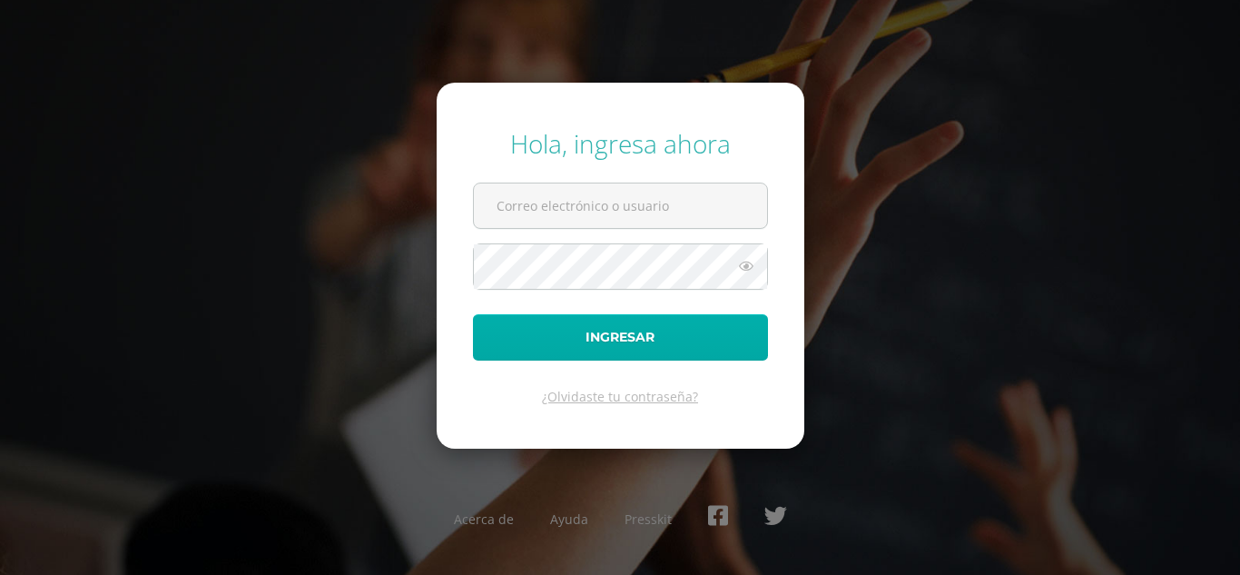
type input "c_con@donbosco.edu.gt"
click at [588, 333] on button "Ingresar" at bounding box center [620, 337] width 295 height 46
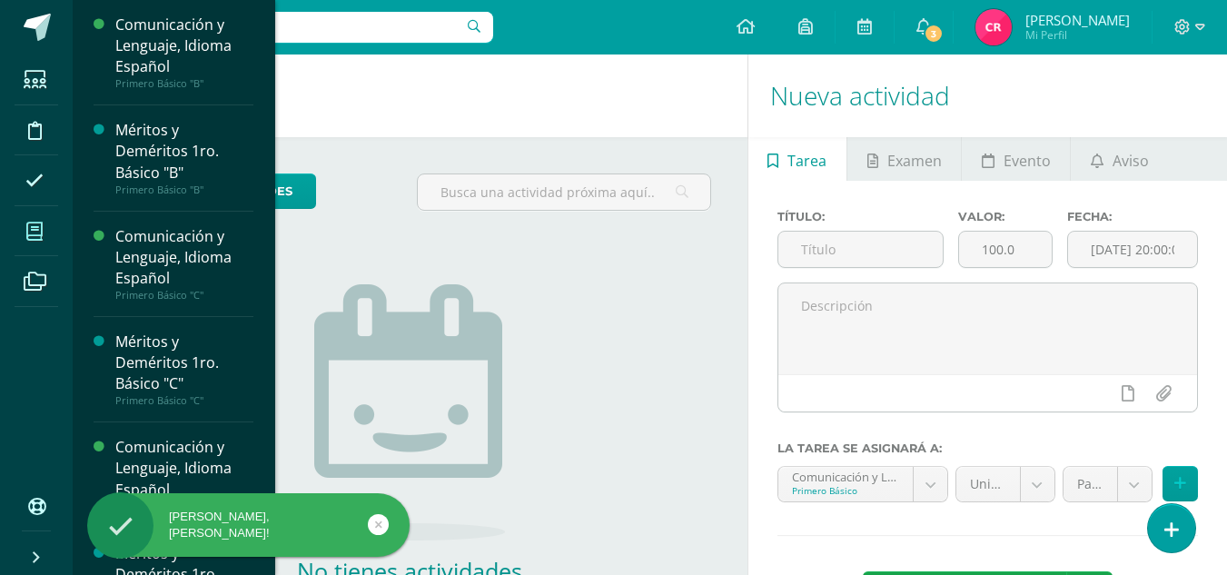
click at [23, 232] on span at bounding box center [35, 231] width 41 height 41
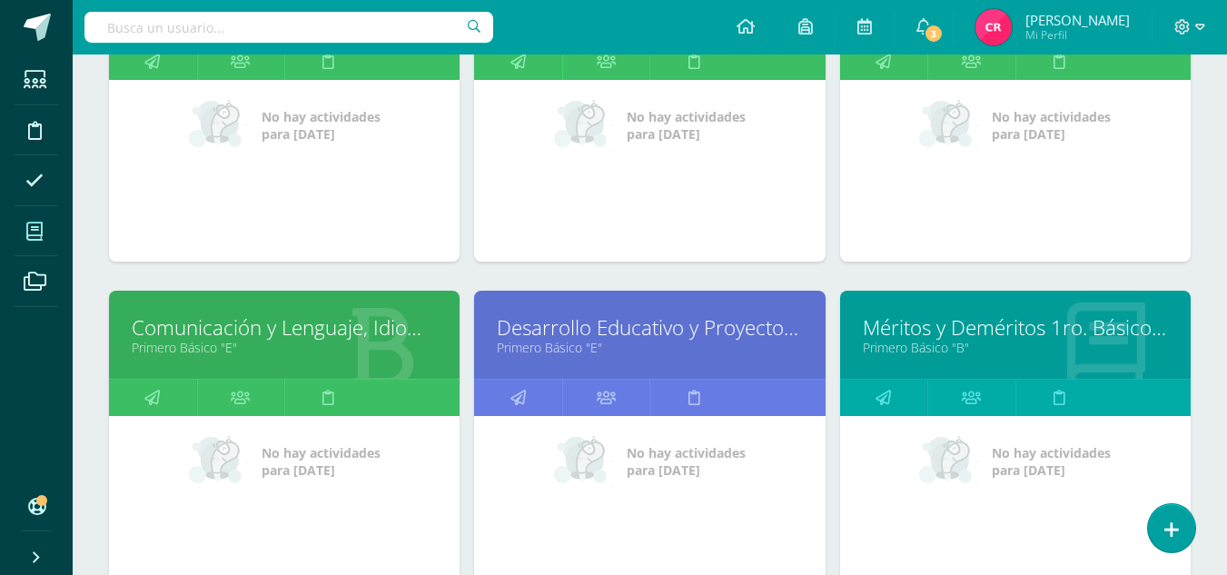
scroll to position [202, 0]
